Goal: Find specific page/section: Find specific page/section

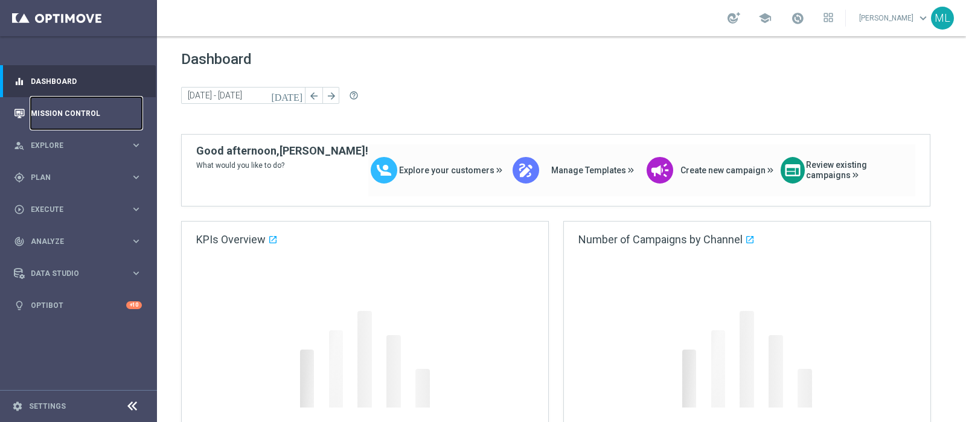
click at [73, 113] on link "Mission Control" at bounding box center [86, 113] width 111 height 32
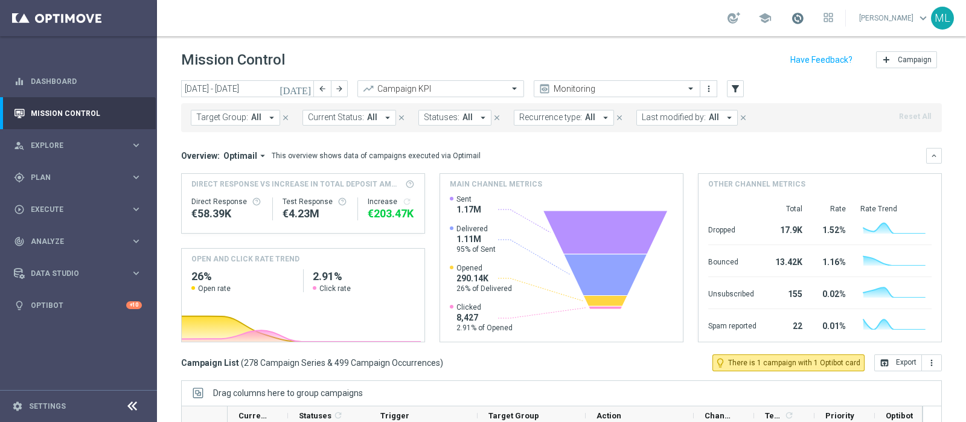
click at [791, 11] on span at bounding box center [797, 17] width 13 height 13
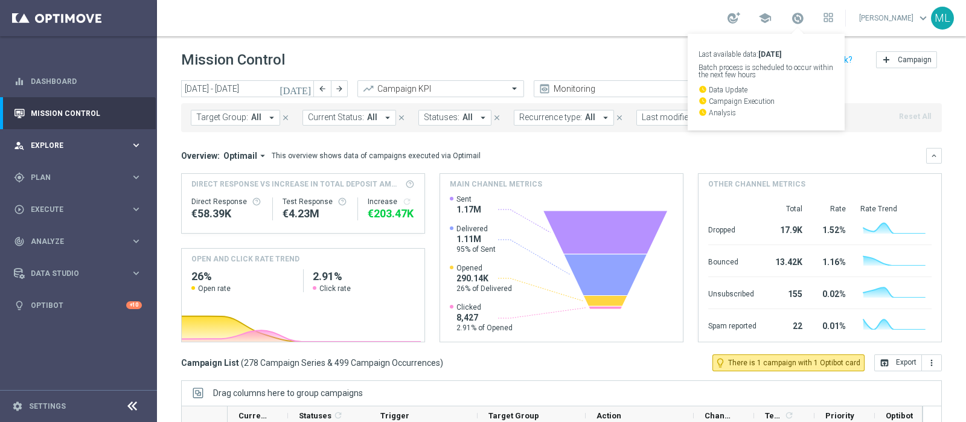
click at [46, 142] on span "Explore" at bounding box center [81, 145] width 100 height 7
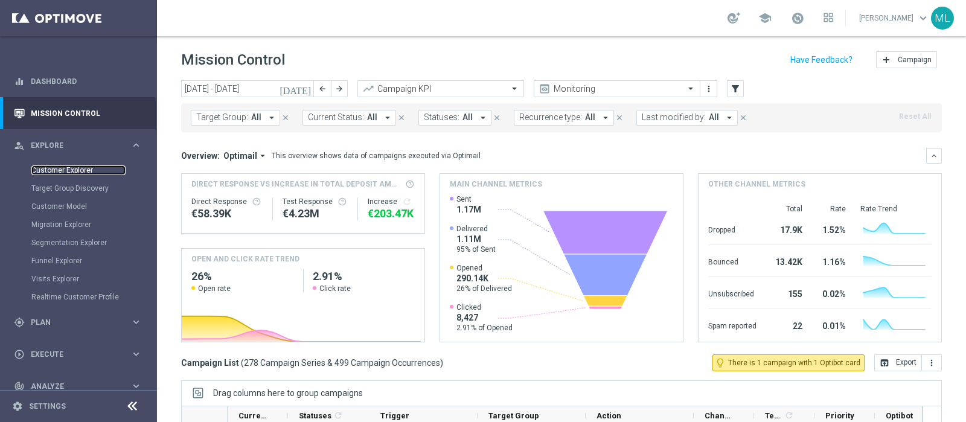
click at [71, 168] on link "Customer Explorer" at bounding box center [78, 170] width 94 height 10
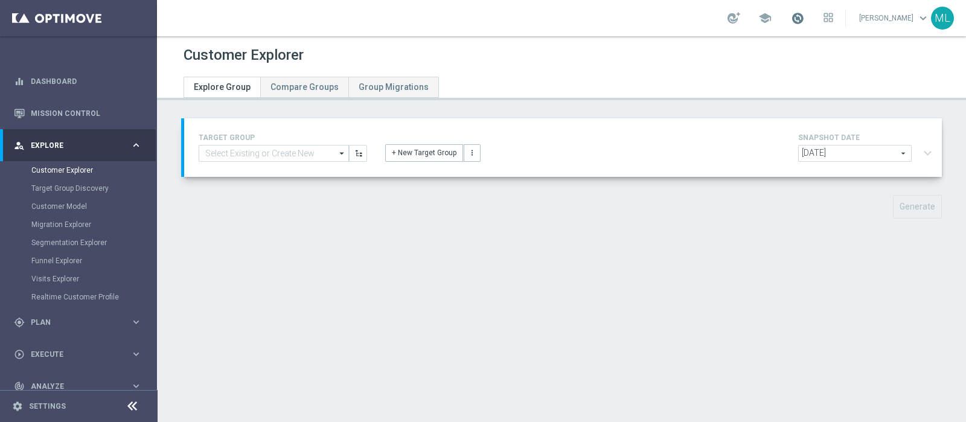
click at [791, 15] on span at bounding box center [797, 17] width 13 height 13
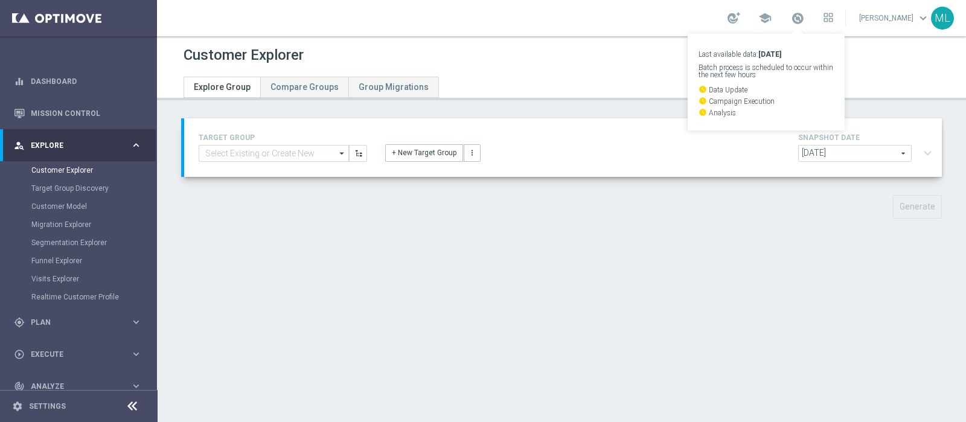
click at [619, 68] on div at bounding box center [433, 72] width 516 height 10
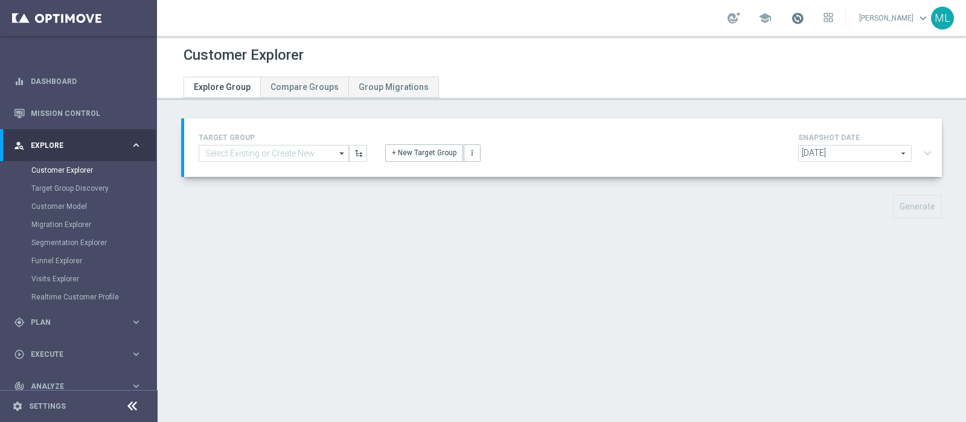
click at [791, 19] on span at bounding box center [797, 17] width 13 height 13
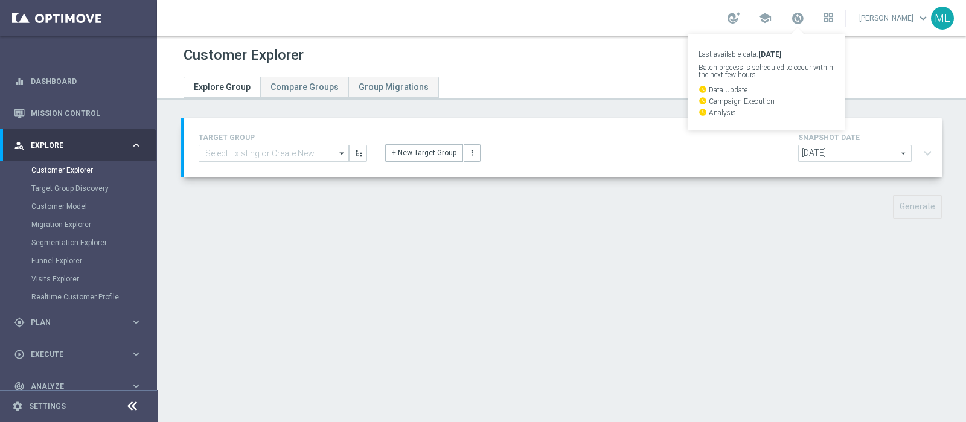
click at [607, 67] on div at bounding box center [433, 72] width 516 height 10
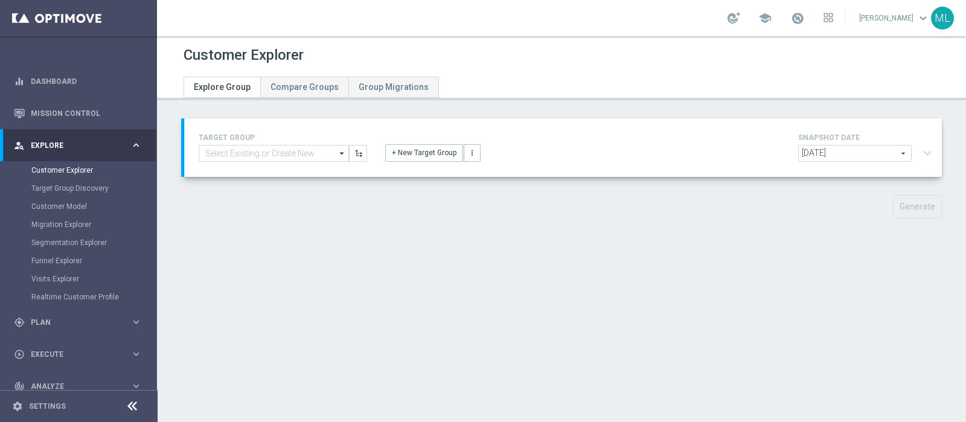
click at [607, 67] on div at bounding box center [433, 72] width 516 height 10
click at [791, 16] on span at bounding box center [797, 17] width 13 height 13
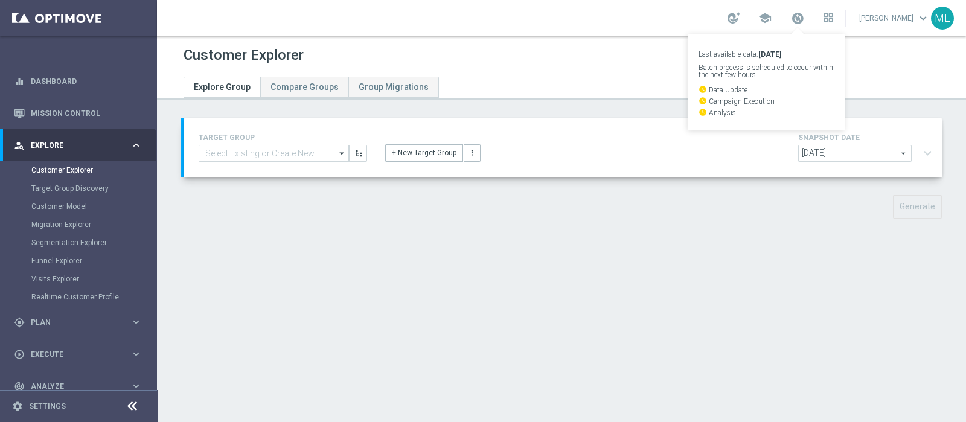
click at [524, 59] on div "Customer Explorer" at bounding box center [562, 55] width 756 height 24
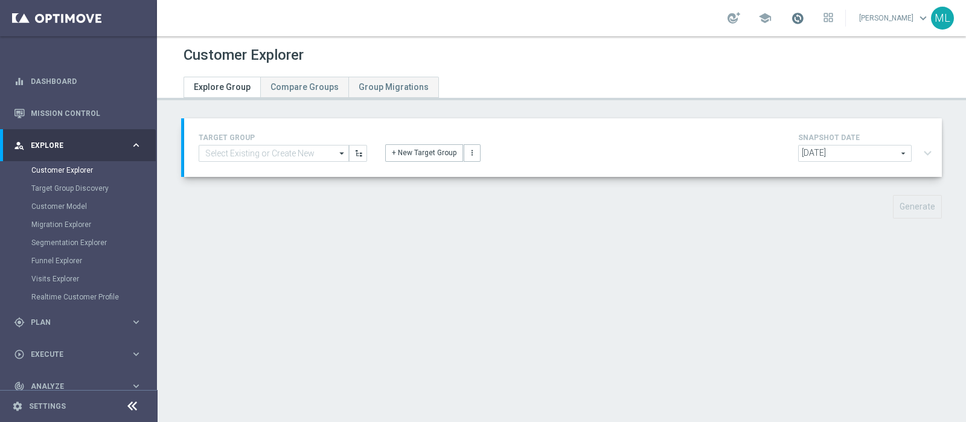
click at [791, 21] on span at bounding box center [797, 17] width 13 height 13
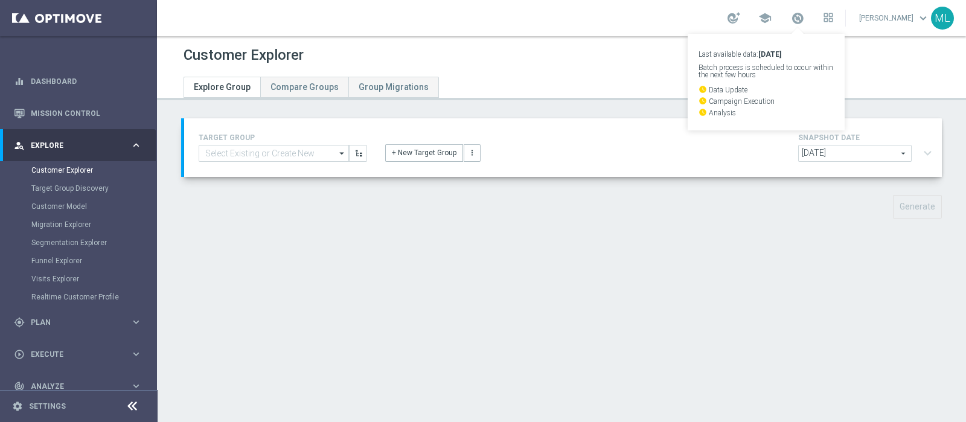
click at [646, 252] on div "Customer Explorer Explore Group Compare Groups Group Migrations TARGET GROUP ar…" at bounding box center [561, 229] width 809 height 386
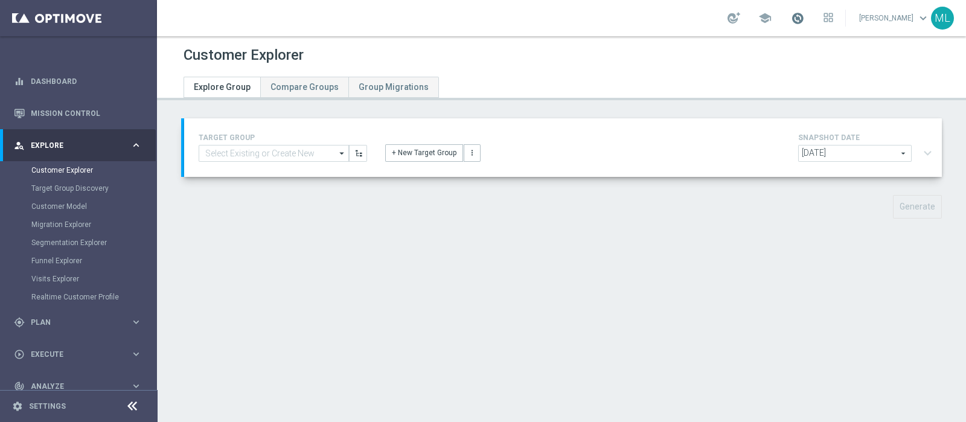
click at [791, 20] on span at bounding box center [797, 17] width 13 height 13
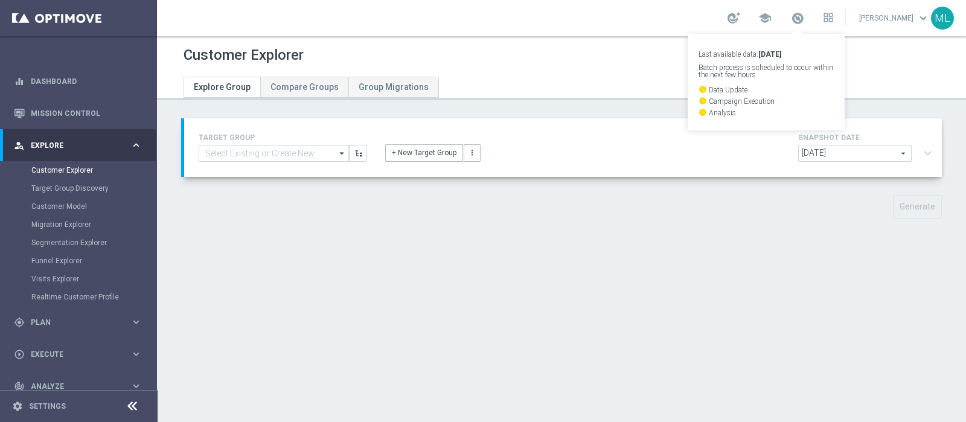
click at [636, 108] on div "Customer Explorer Explore Group Compare Groups Group Migrations TARGET GROUP ar…" at bounding box center [561, 229] width 809 height 386
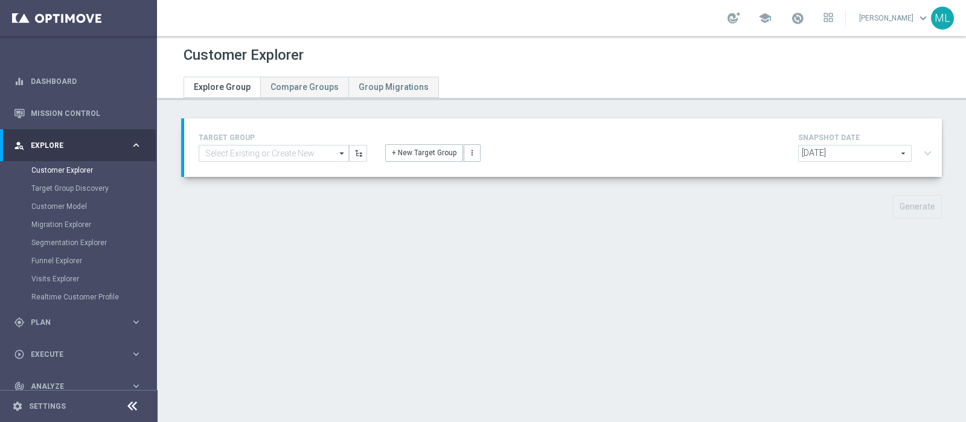
click at [636, 108] on div "Customer Explorer Explore Group Compare Groups Group Migrations TARGET GROUP ar…" at bounding box center [561, 229] width 809 height 386
click at [624, 107] on div "Customer Explorer Explore Group Compare Groups Group Migrations TARGET GROUP ar…" at bounding box center [561, 229] width 809 height 386
click at [62, 170] on link "Customer Explorer" at bounding box center [78, 170] width 94 height 10
click at [889, 149] on span "[DATE]" at bounding box center [855, 154] width 112 height 16
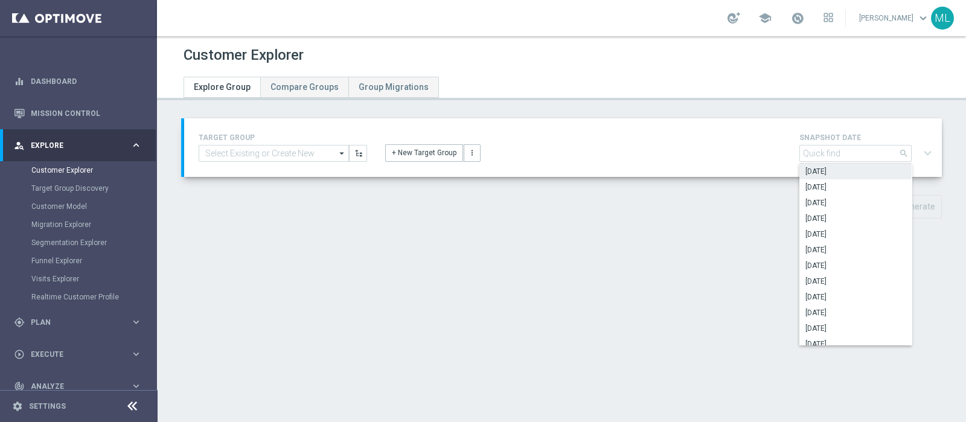
click at [650, 82] on div at bounding box center [562, 78] width 774 height 22
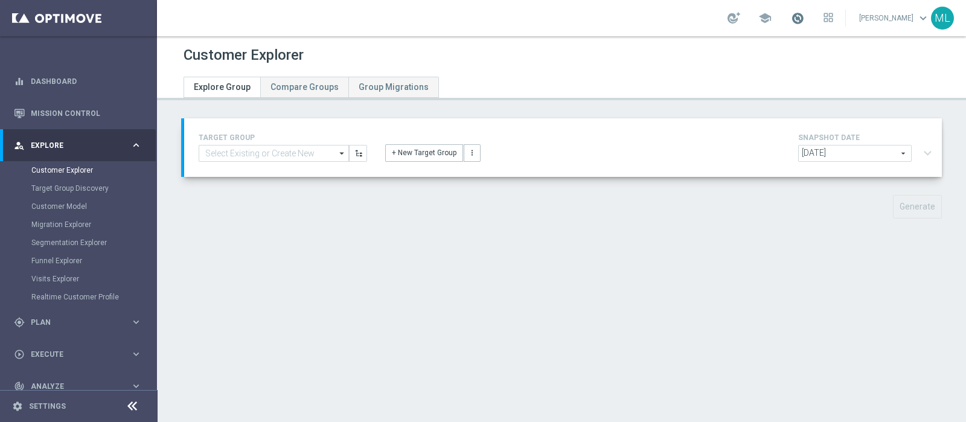
click at [791, 19] on span at bounding box center [797, 17] width 13 height 13
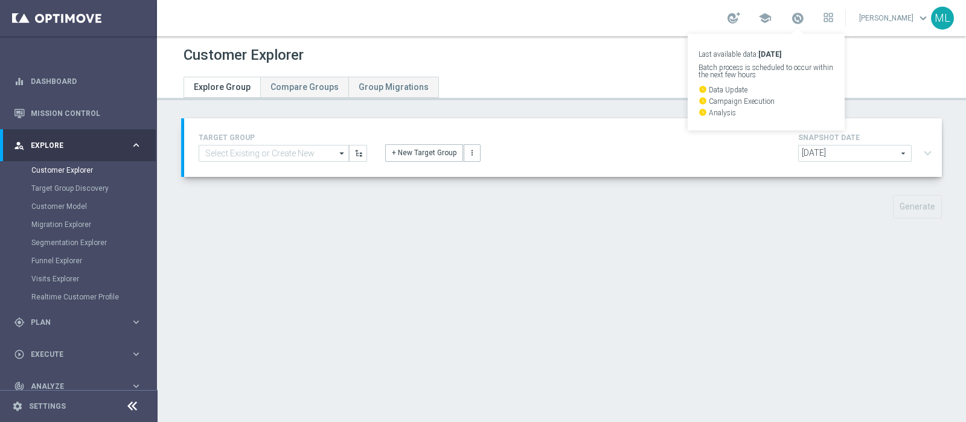
click at [565, 67] on div at bounding box center [433, 72] width 516 height 10
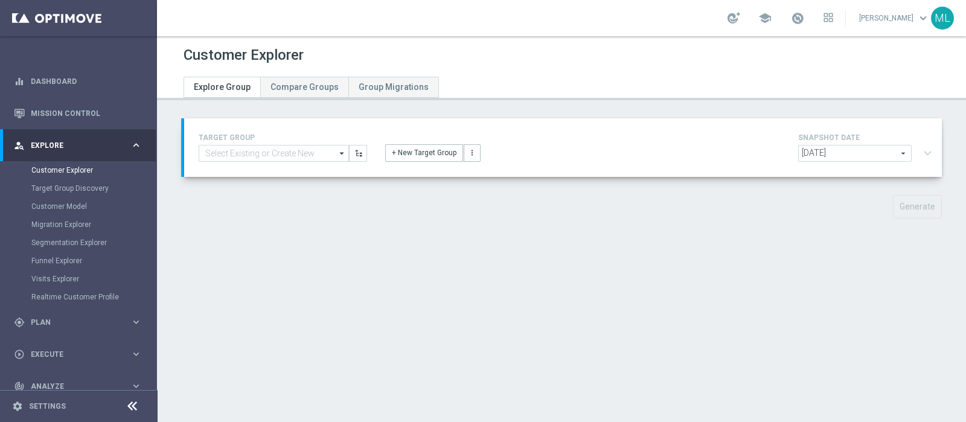
click at [565, 67] on div at bounding box center [433, 72] width 516 height 10
click at [642, 109] on div "Customer Explorer Explore Group Compare Groups Group Migrations TARGET GROUP ar…" at bounding box center [561, 229] width 809 height 386
